Goal: Find contact information: Find contact information

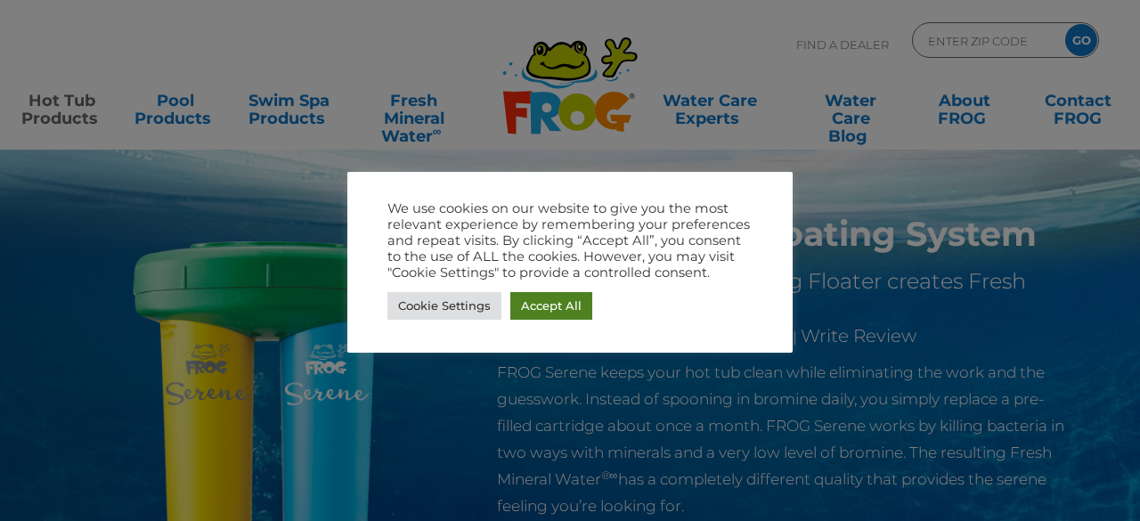
drag, startPoint x: 532, startPoint y: 301, endPoint x: 457, endPoint y: 121, distance: 194.9
click at [532, 301] on link "Accept All" at bounding box center [552, 306] width 82 height 28
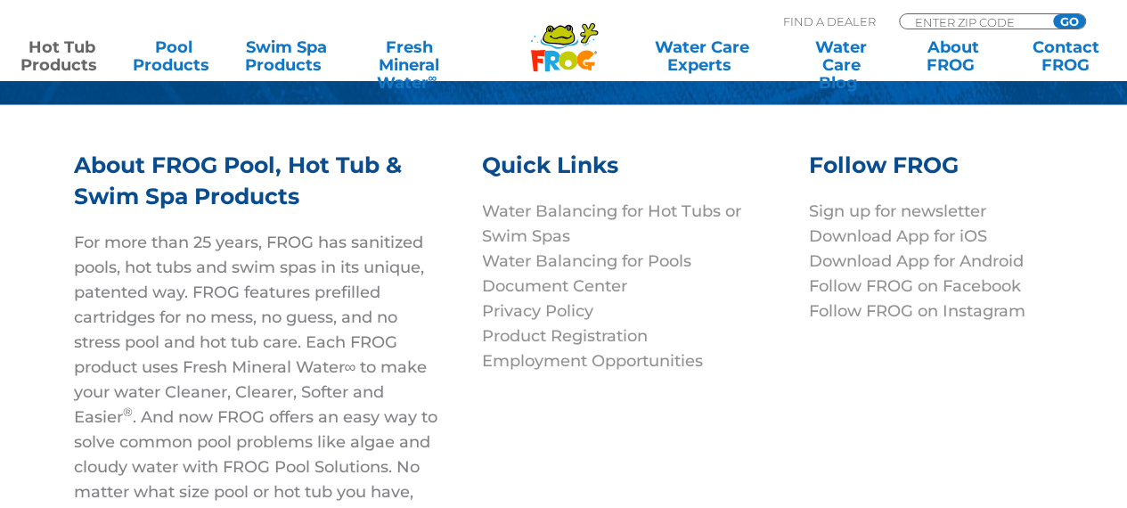
scroll to position [5703, 0]
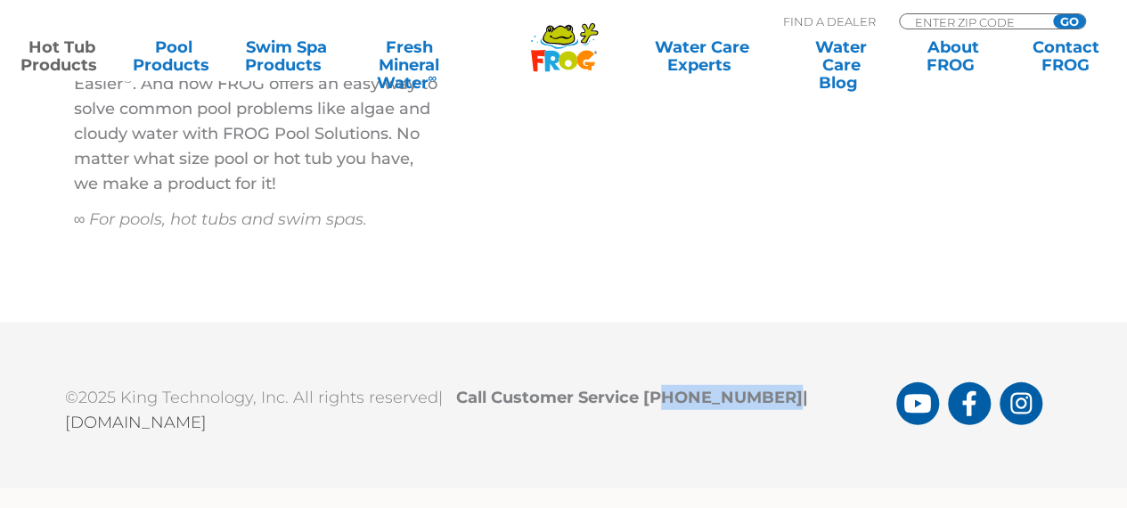
drag, startPoint x: 659, startPoint y: 388, endPoint x: 764, endPoint y: 394, distance: 105.3
click at [764, 394] on b "Call Customer Service 1-800-222-0169 |" at bounding box center [636, 398] width 361 height 20
copy b "800-222-0169"
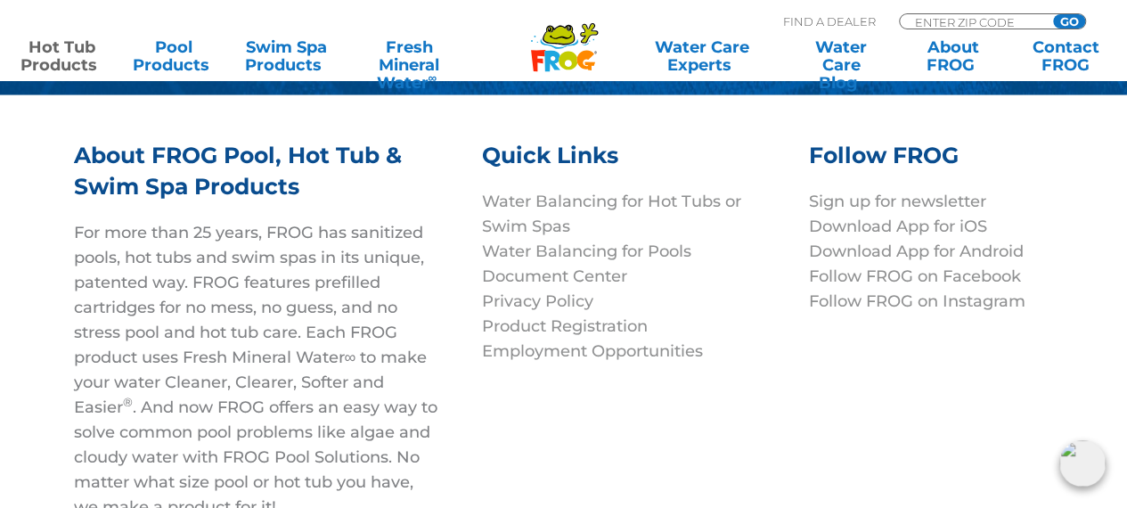
scroll to position [5379, 0]
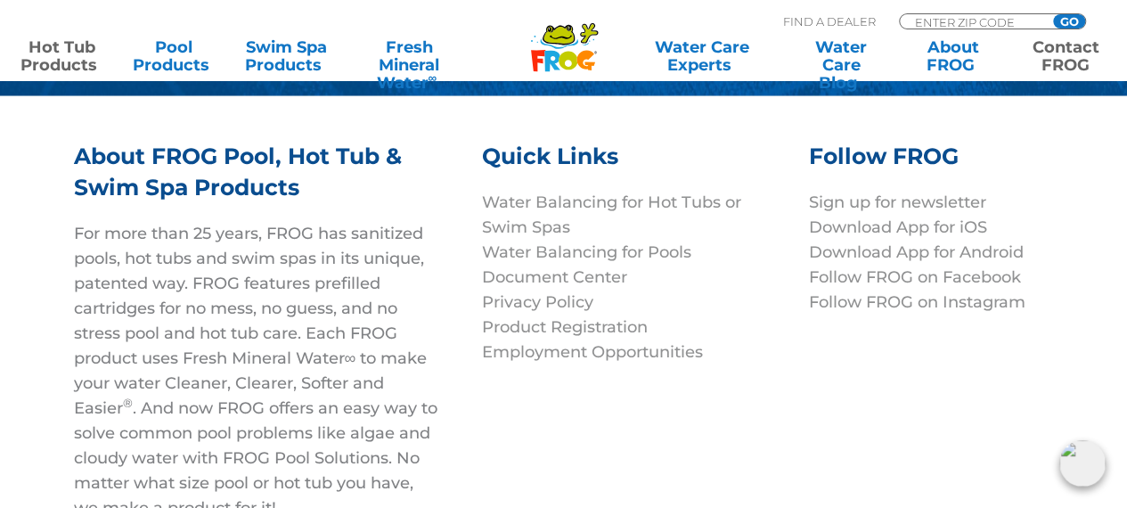
click at [1067, 48] on link "Contact FROG" at bounding box center [1065, 56] width 87 height 36
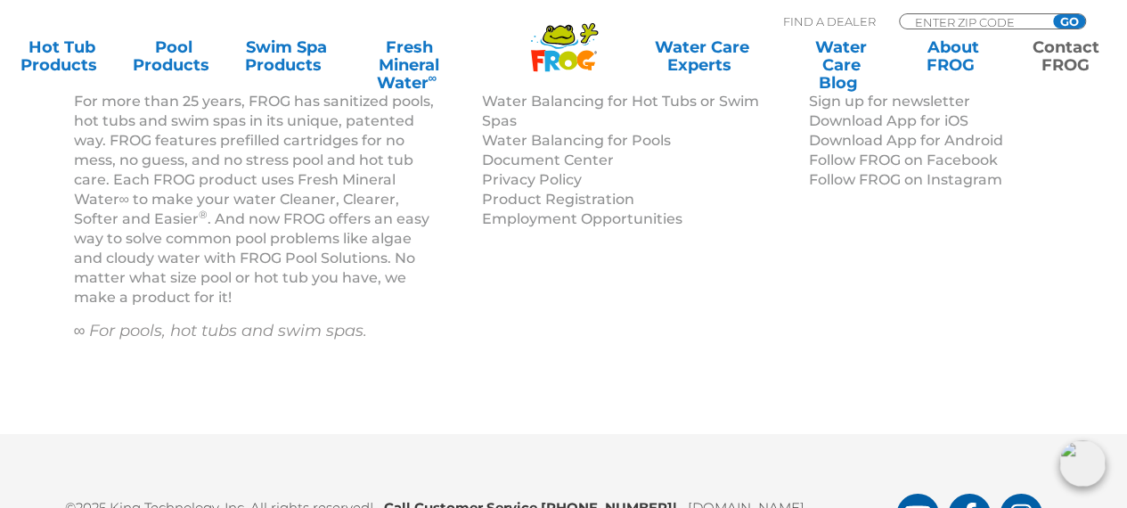
scroll to position [2896, 0]
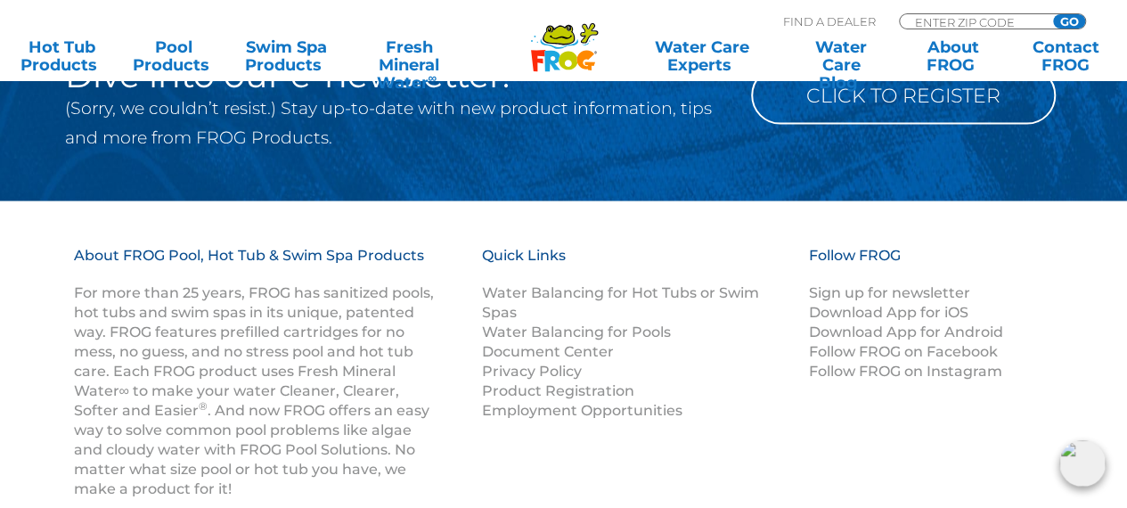
scroll to position [2172, 0]
